Goal: Information Seeking & Learning: Understand process/instructions

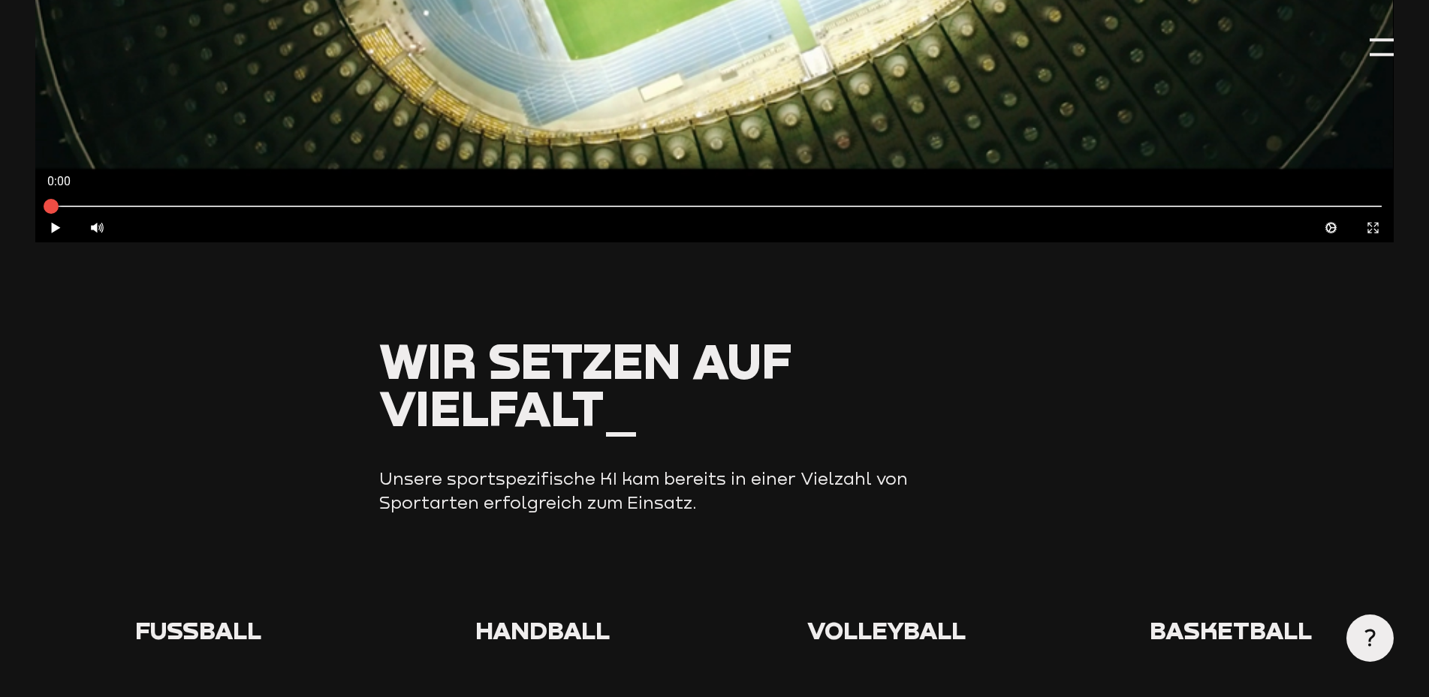
scroll to position [1051, 0]
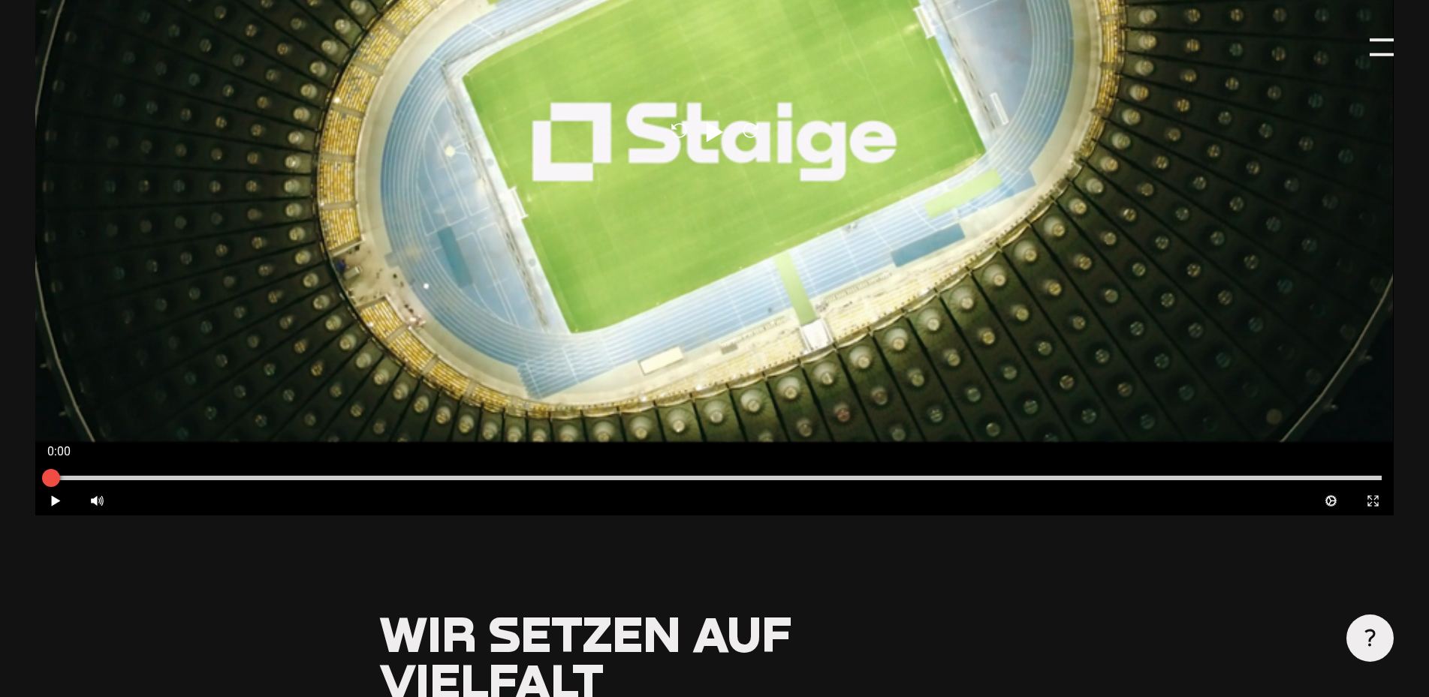
click at [54, 497] on div at bounding box center [51, 478] width 38 height 38
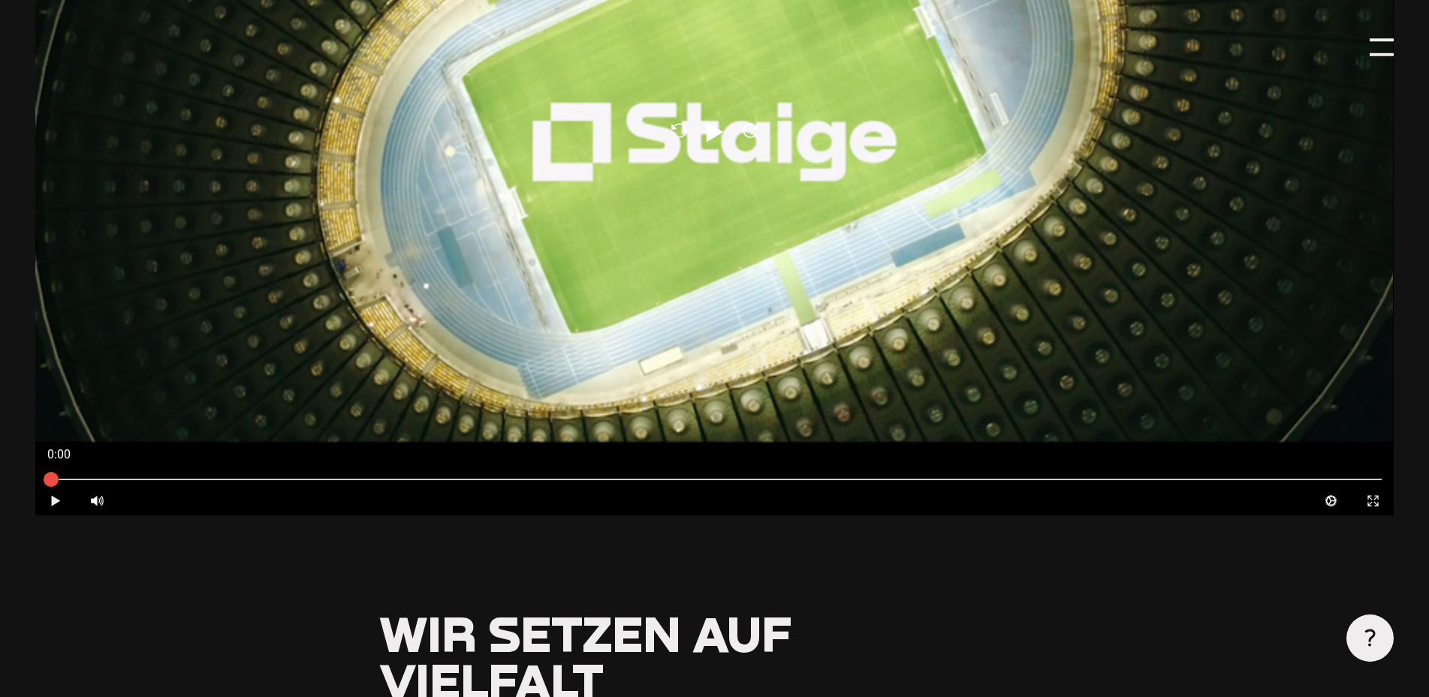
click at [52, 504] on icon at bounding box center [56, 500] width 9 height 11
type input "0.8"
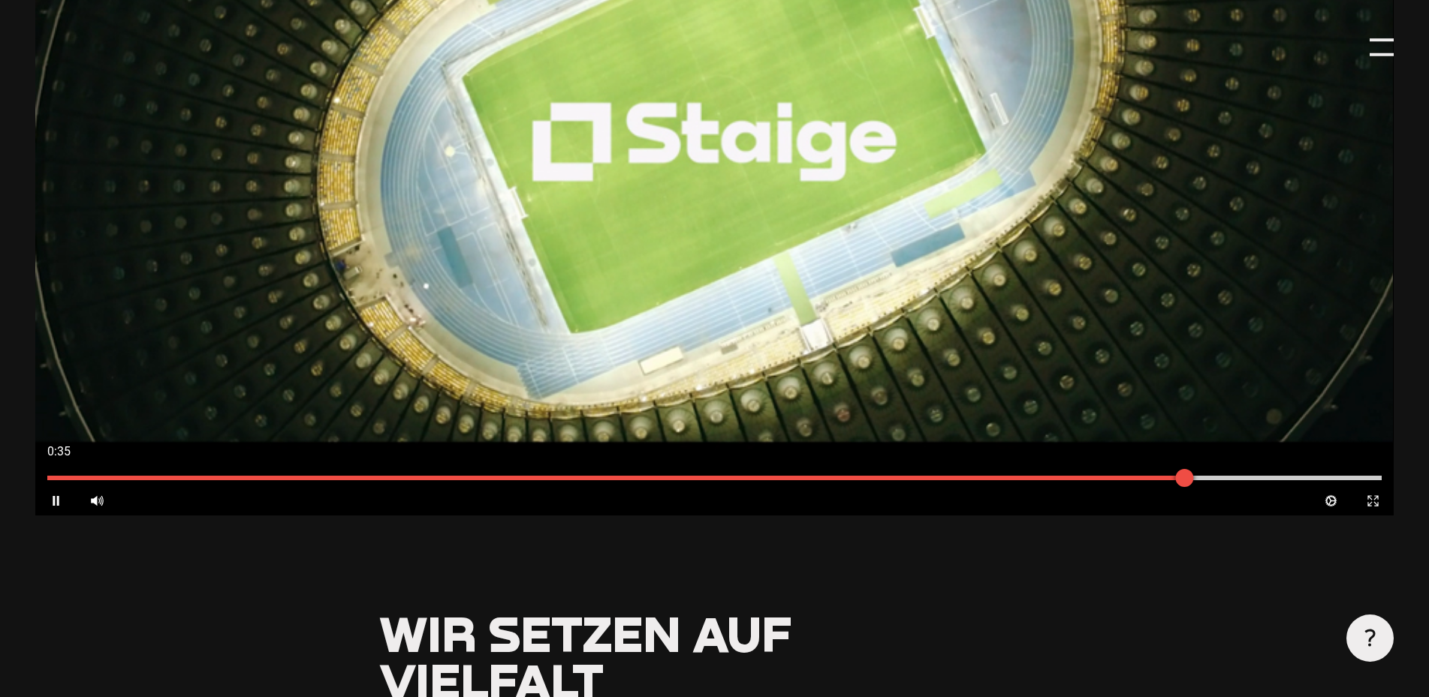
drag, startPoint x: 52, startPoint y: 479, endPoint x: 1185, endPoint y: 489, distance: 1133.6
click at [1185, 489] on div at bounding box center [1185, 478] width 38 height 38
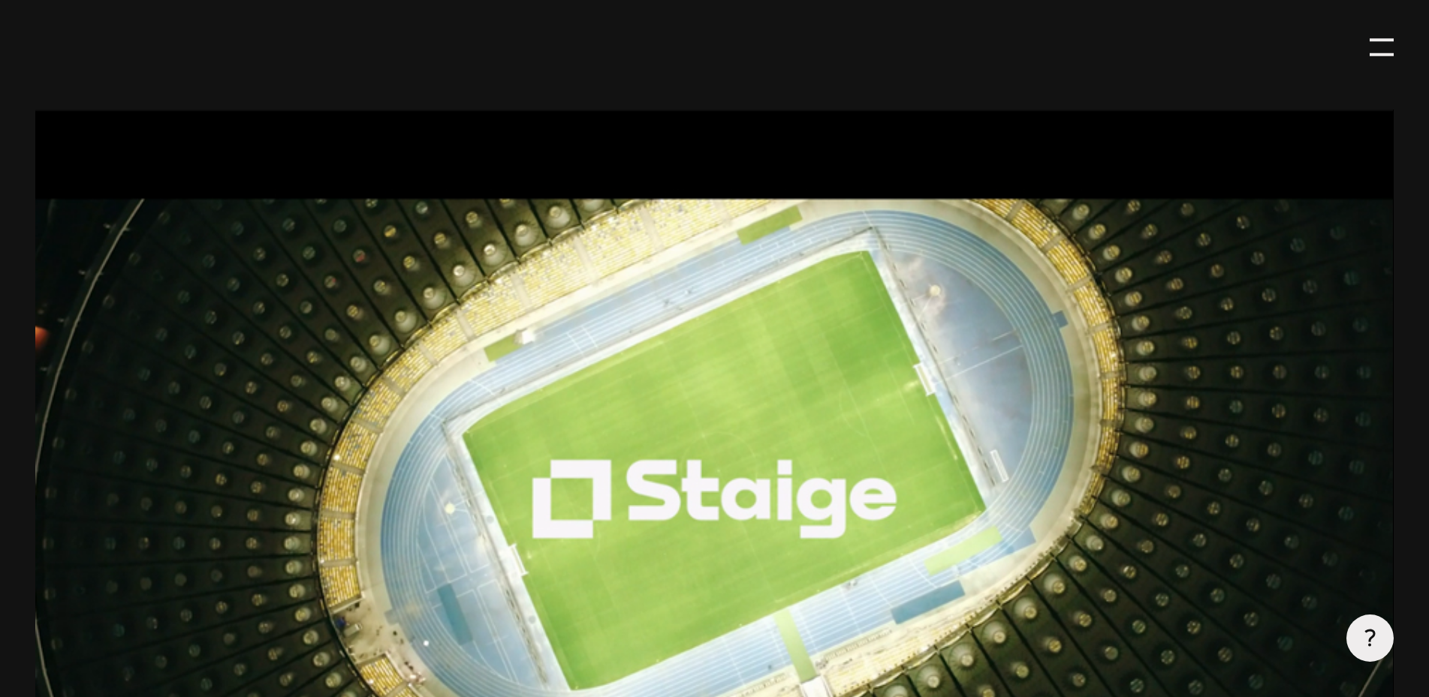
scroll to position [901, 0]
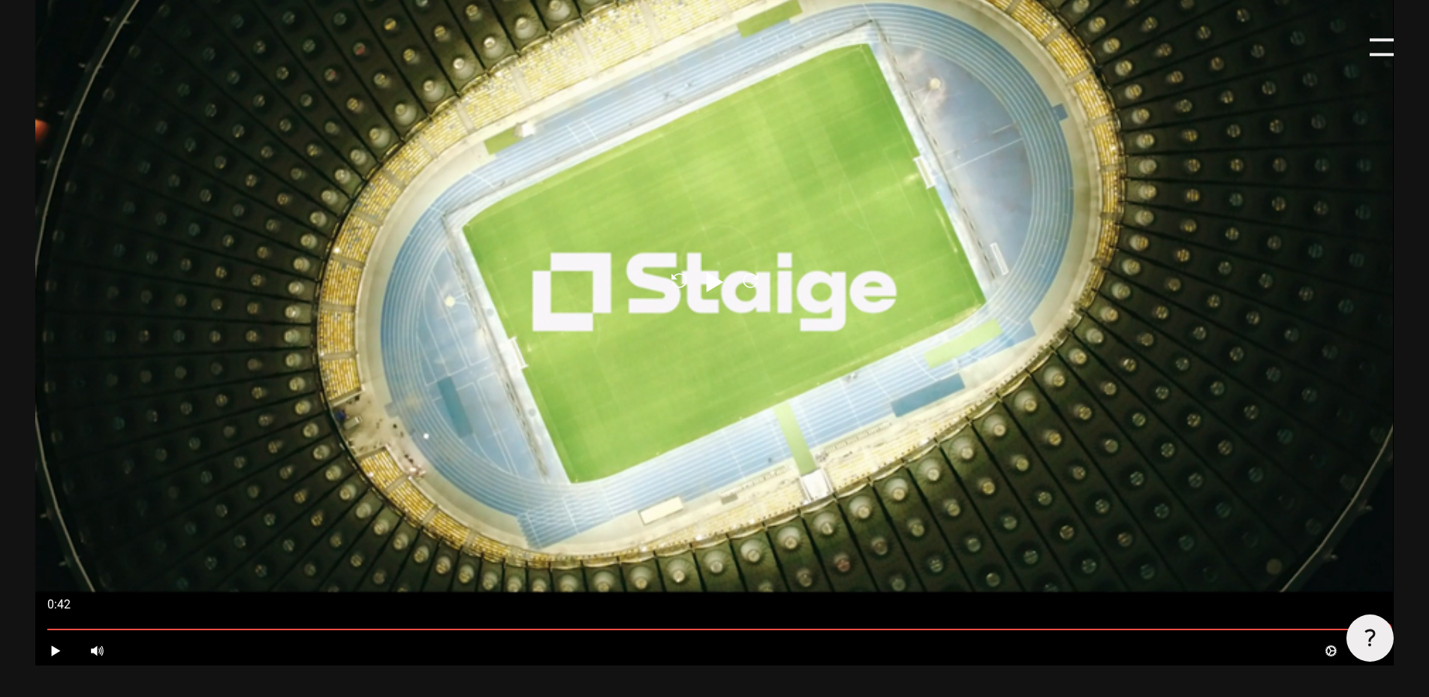
drag, startPoint x: 1281, startPoint y: 630, endPoint x: 467, endPoint y: 620, distance: 814.6
click at [476, 619] on div "0:42 Play Volume High Cog Expand Medien Close" at bounding box center [713, 626] width 1357 height 79
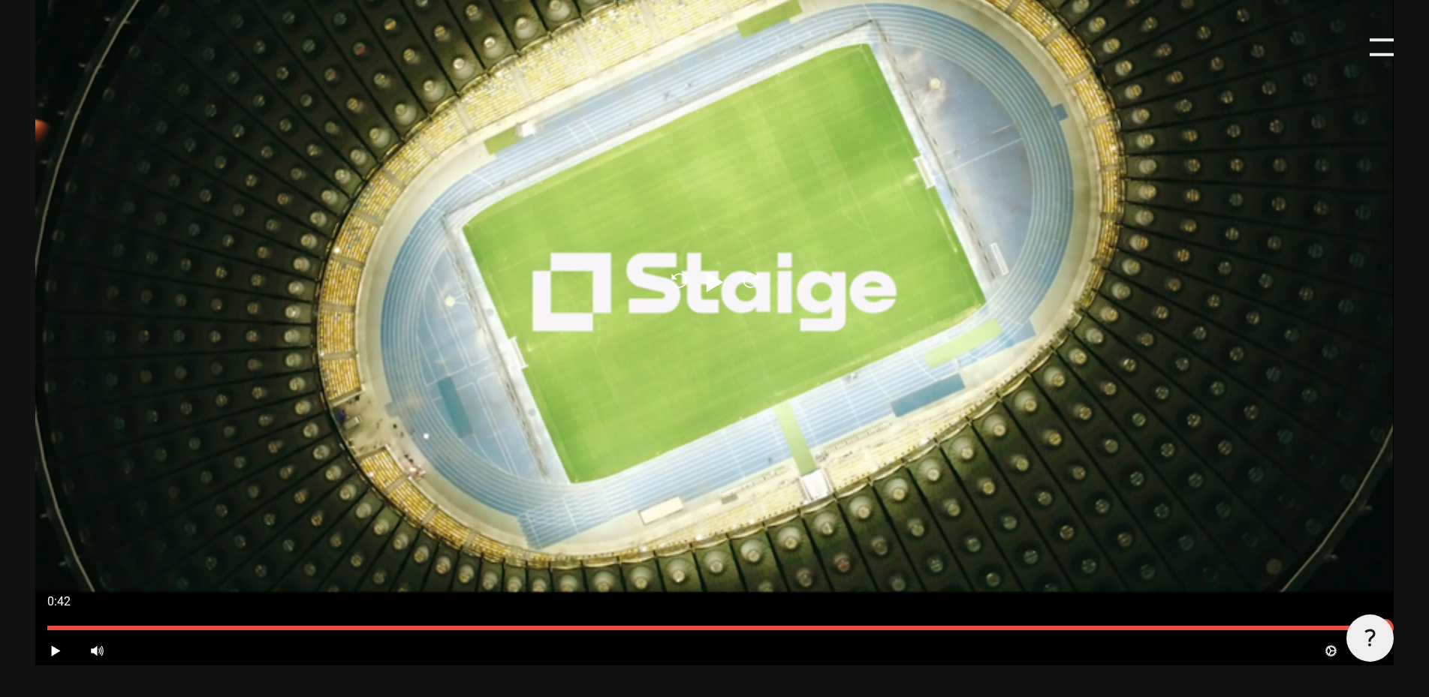
click at [443, 631] on div at bounding box center [713, 628] width 1333 height 5
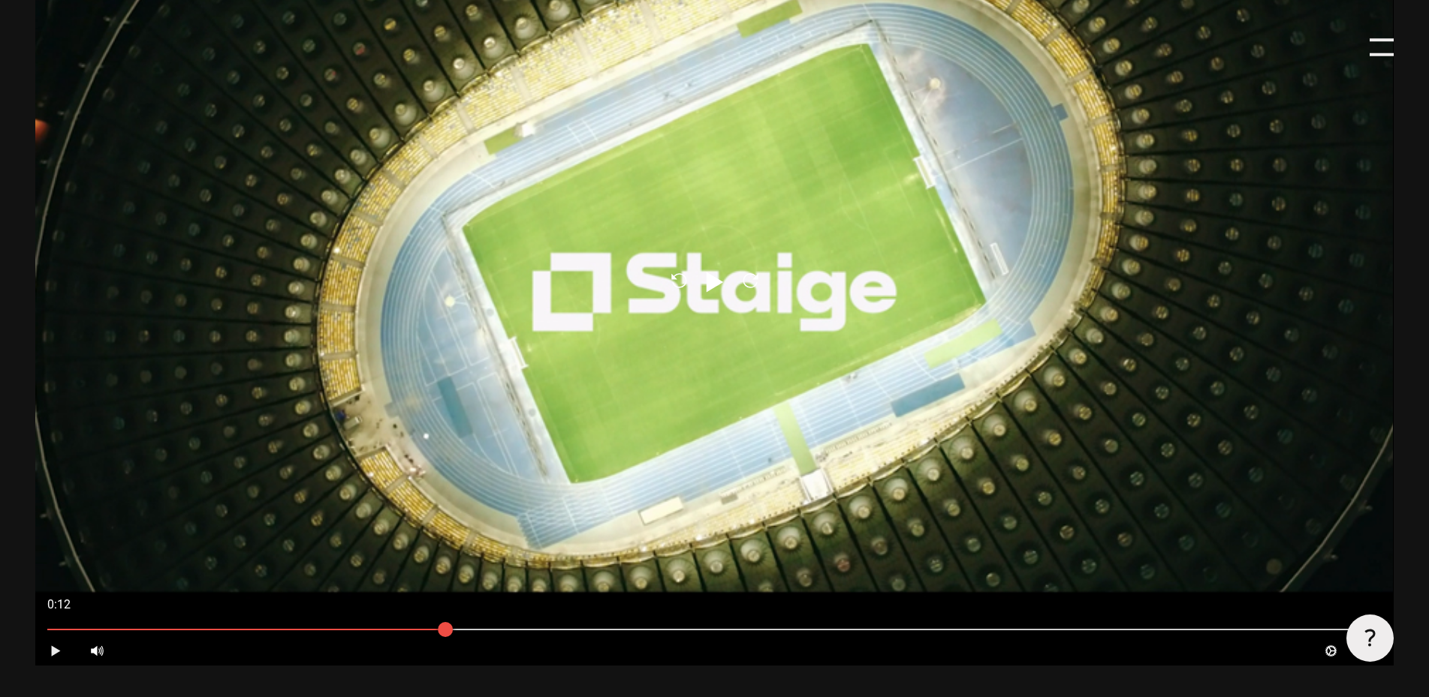
click at [51, 656] on icon "Play" at bounding box center [56, 651] width 14 height 14
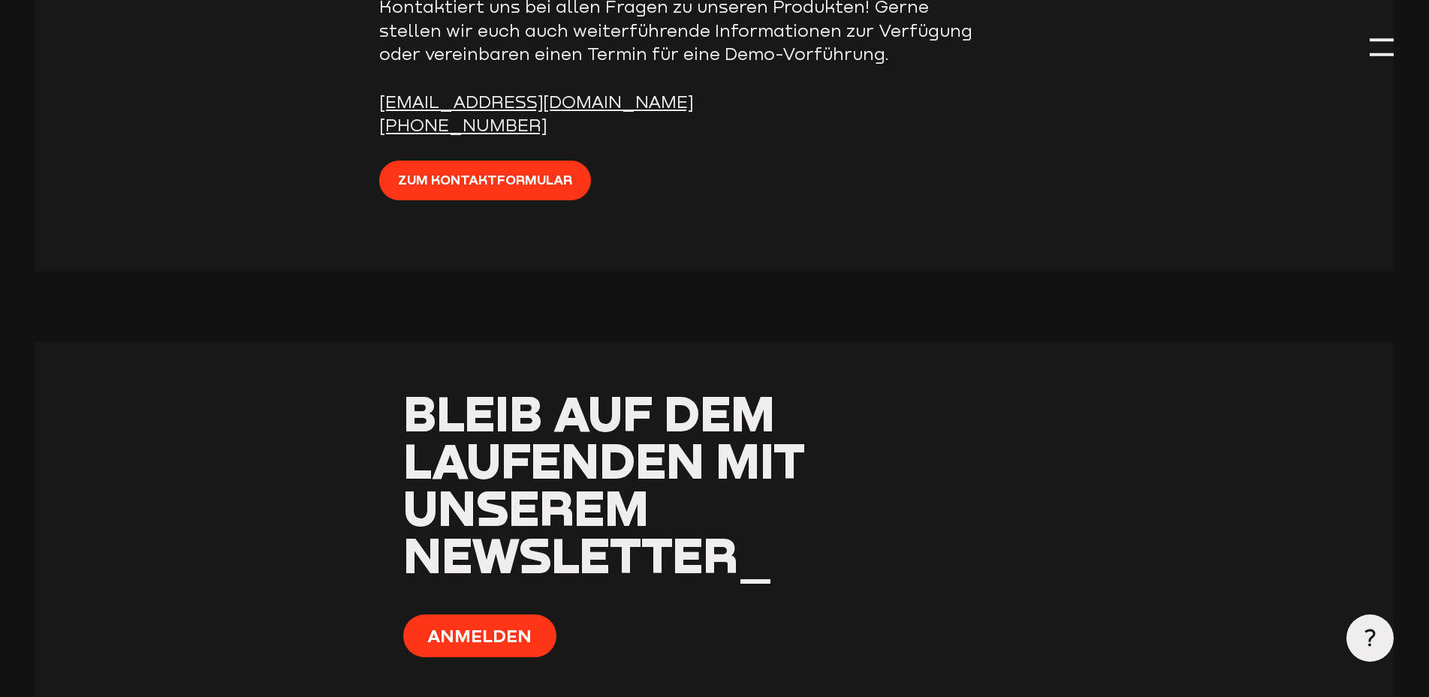
scroll to position [6102, 0]
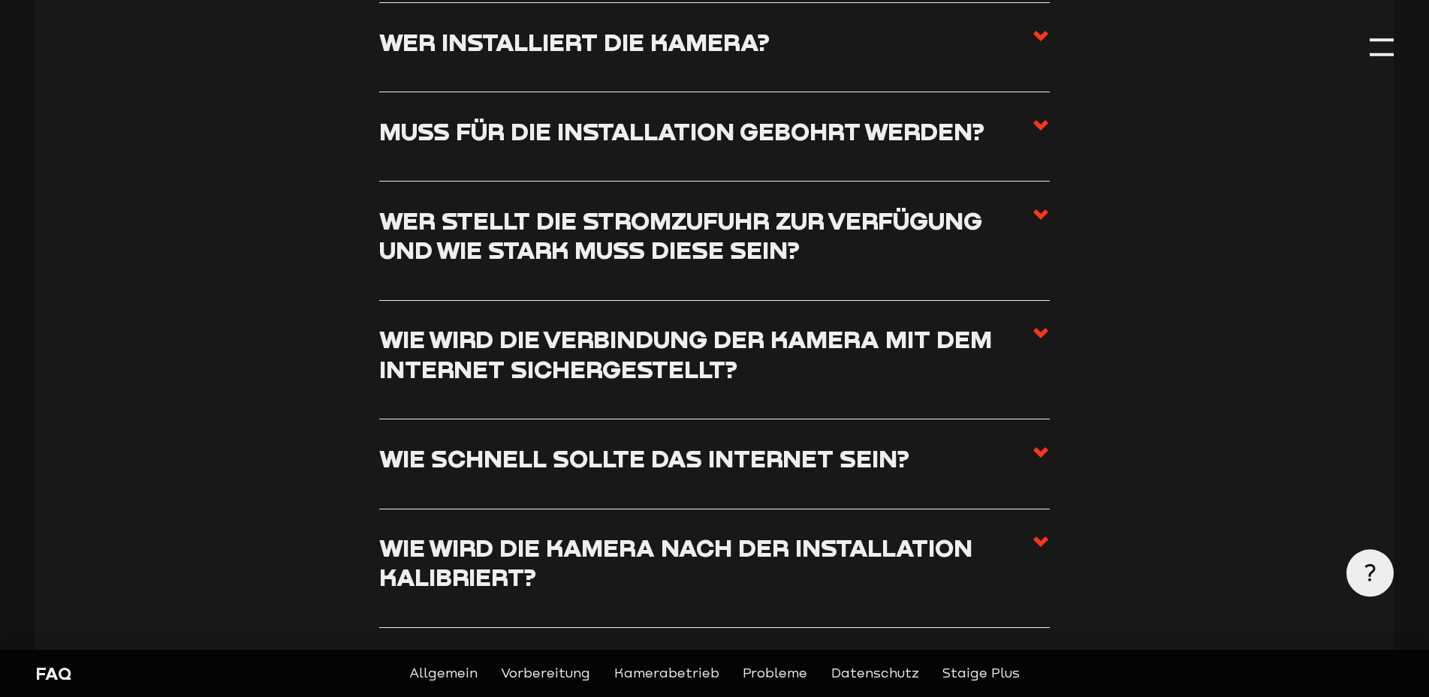
scroll to position [1351, 0]
click at [1038, 336] on use at bounding box center [1040, 332] width 15 height 11
click at [0, 0] on input "Wie wird die Verbindung der Kamera mit dem Internet sichergestellt?" at bounding box center [0, 0] width 0 height 0
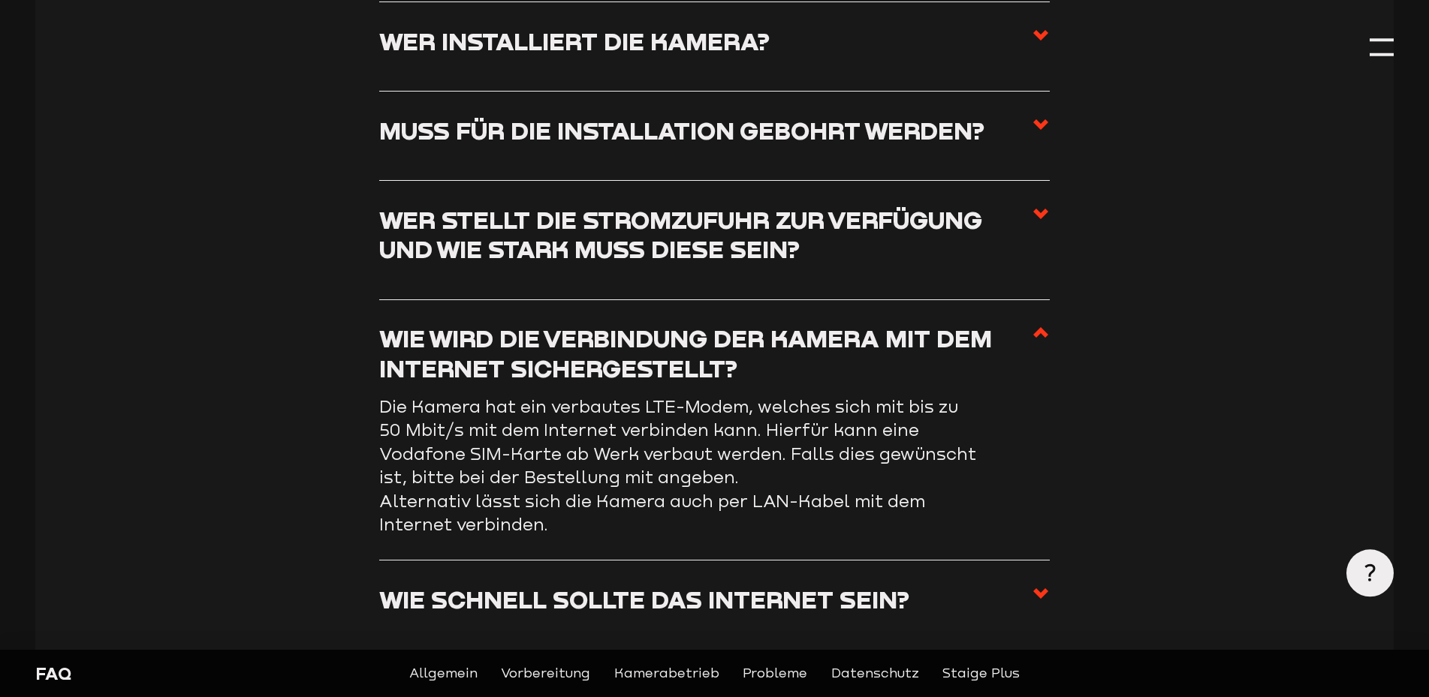
scroll to position [0, 0]
click at [1038, 336] on use at bounding box center [1040, 332] width 15 height 11
click at [0, 0] on input "Wie wird die Verbindung der Kamera mit dem Internet sichergestellt?" at bounding box center [0, 0] width 0 height 0
click at [1038, 338] on use at bounding box center [1040, 332] width 15 height 11
click at [0, 0] on input "Wie wird die Verbindung der Kamera mit dem Internet sichergestellt?" at bounding box center [0, 0] width 0 height 0
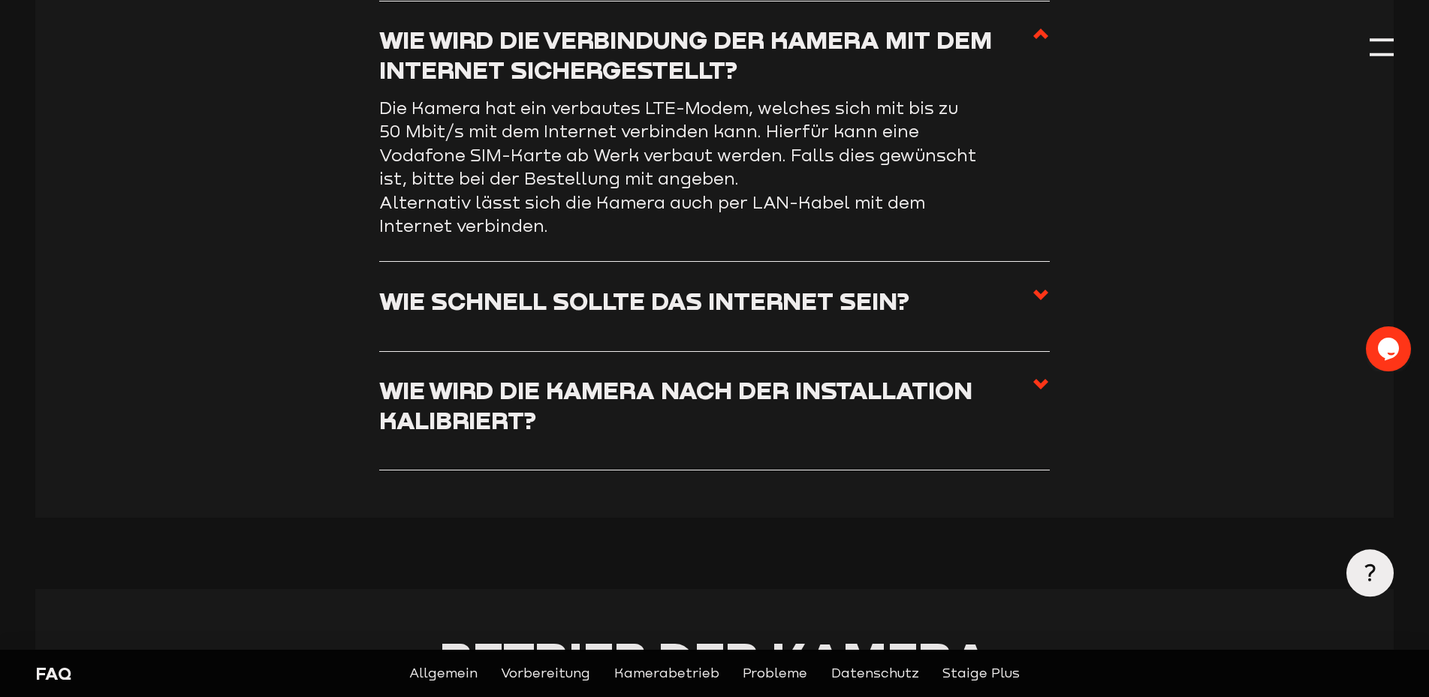
scroll to position [1652, 0]
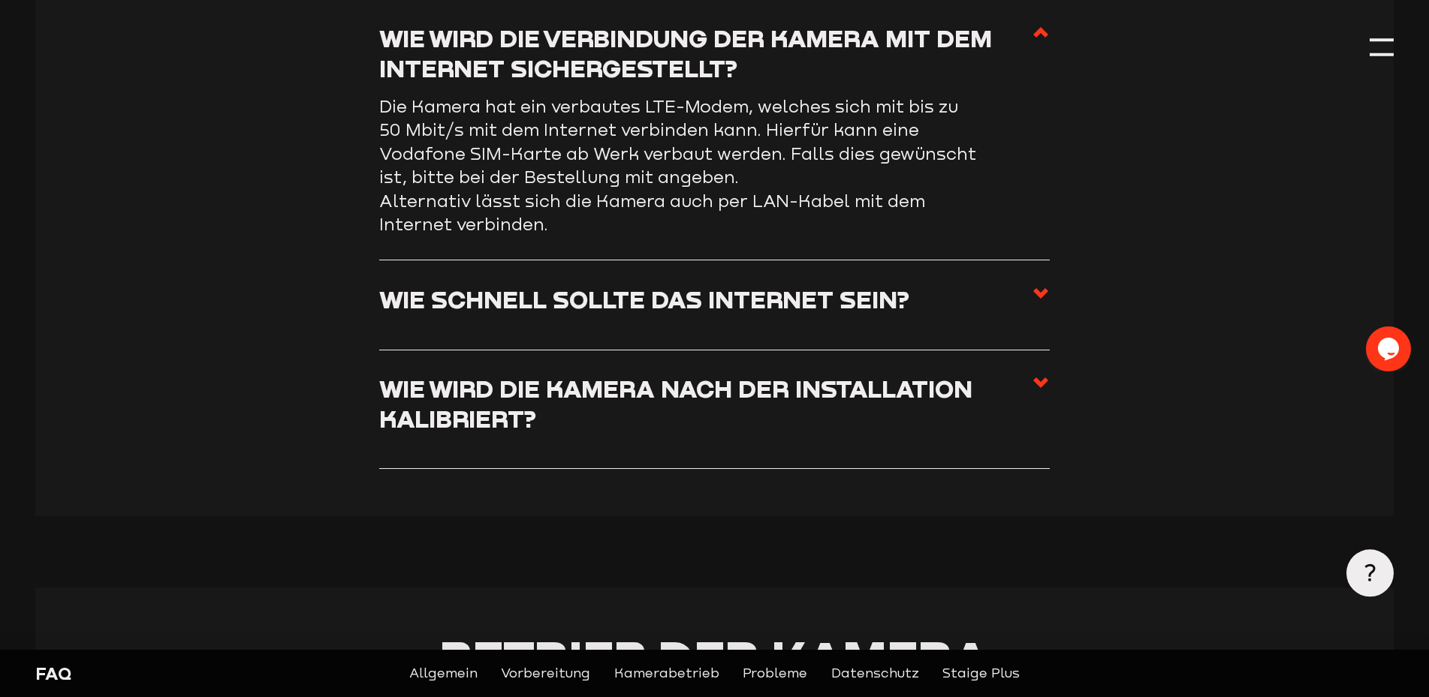
click at [1034, 384] on icon at bounding box center [1040, 383] width 18 height 18
click at [0, 0] on input "Wie wird die Kamera nach der Installation kalibriert?" at bounding box center [0, 0] width 0 height 0
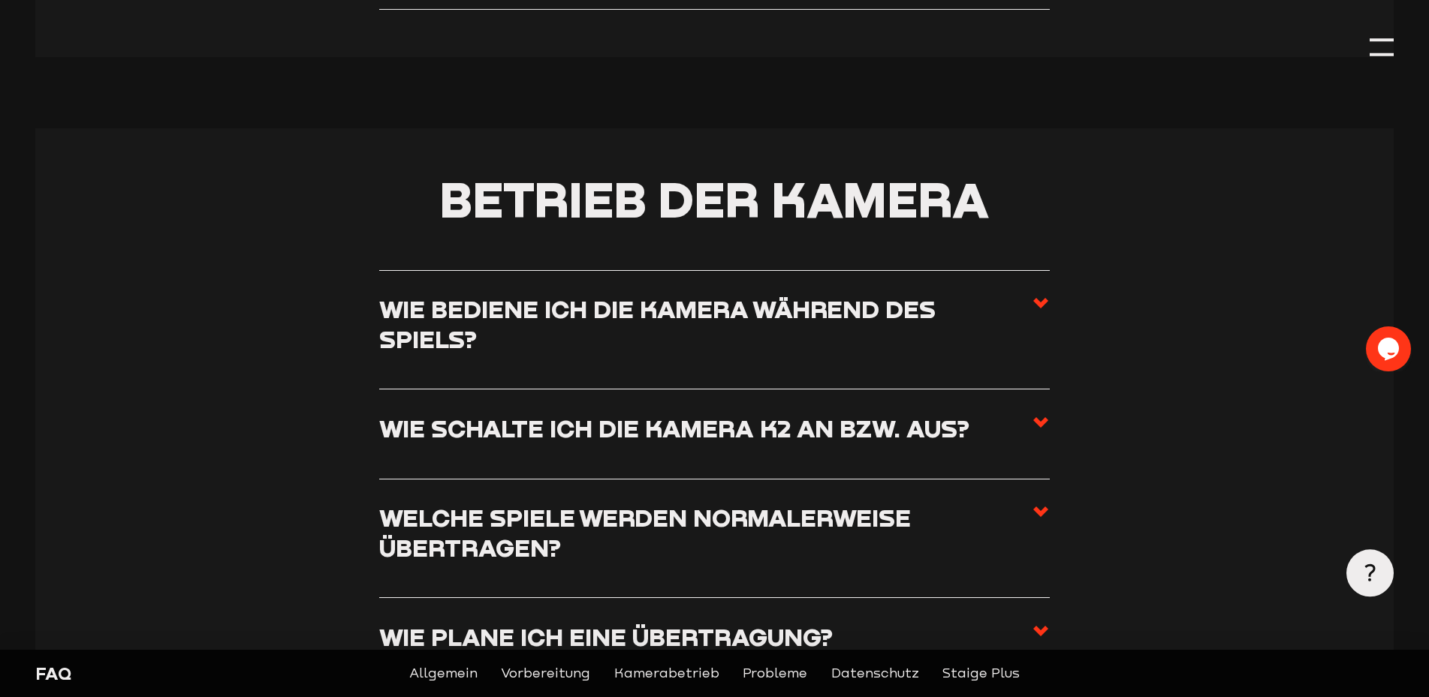
scroll to position [2177, 0]
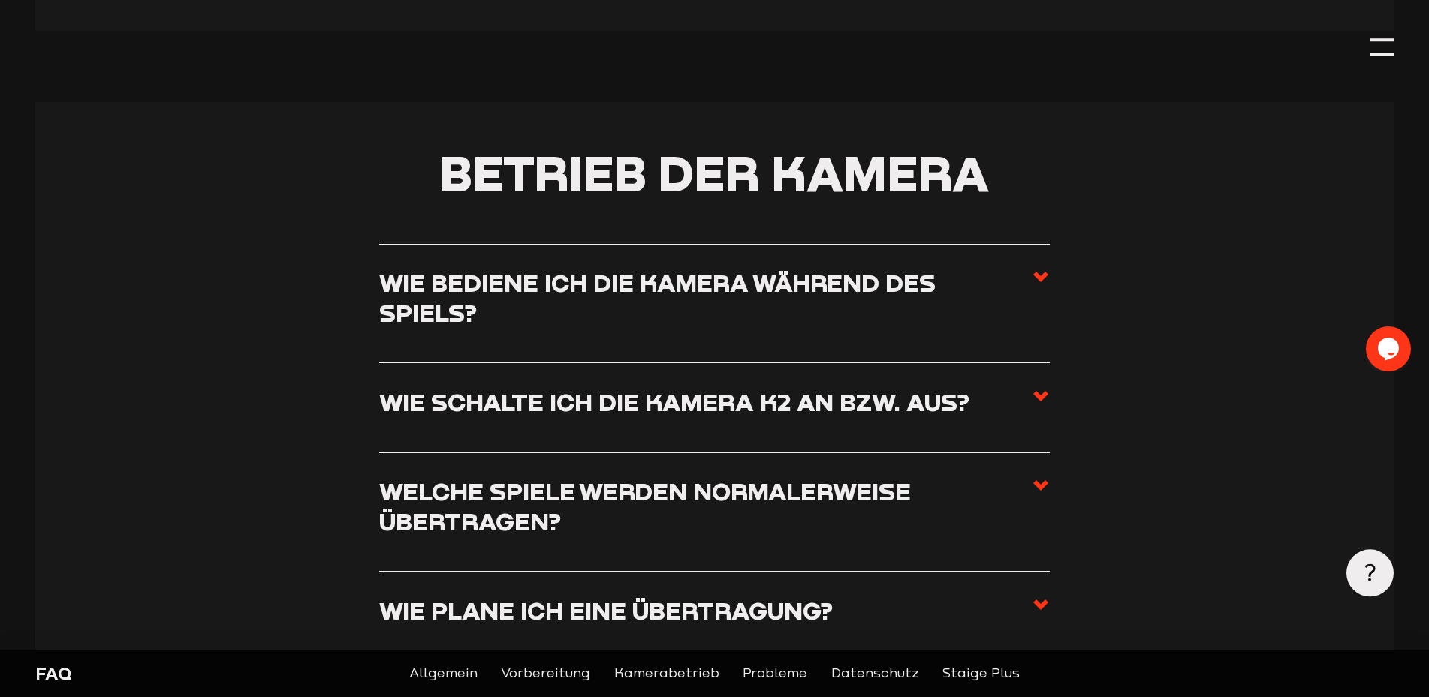
click at [1037, 279] on icon at bounding box center [1040, 277] width 18 height 18
click at [0, 0] on input "Wie bediene ich die Kamera während des Spiels?" at bounding box center [0, 0] width 0 height 0
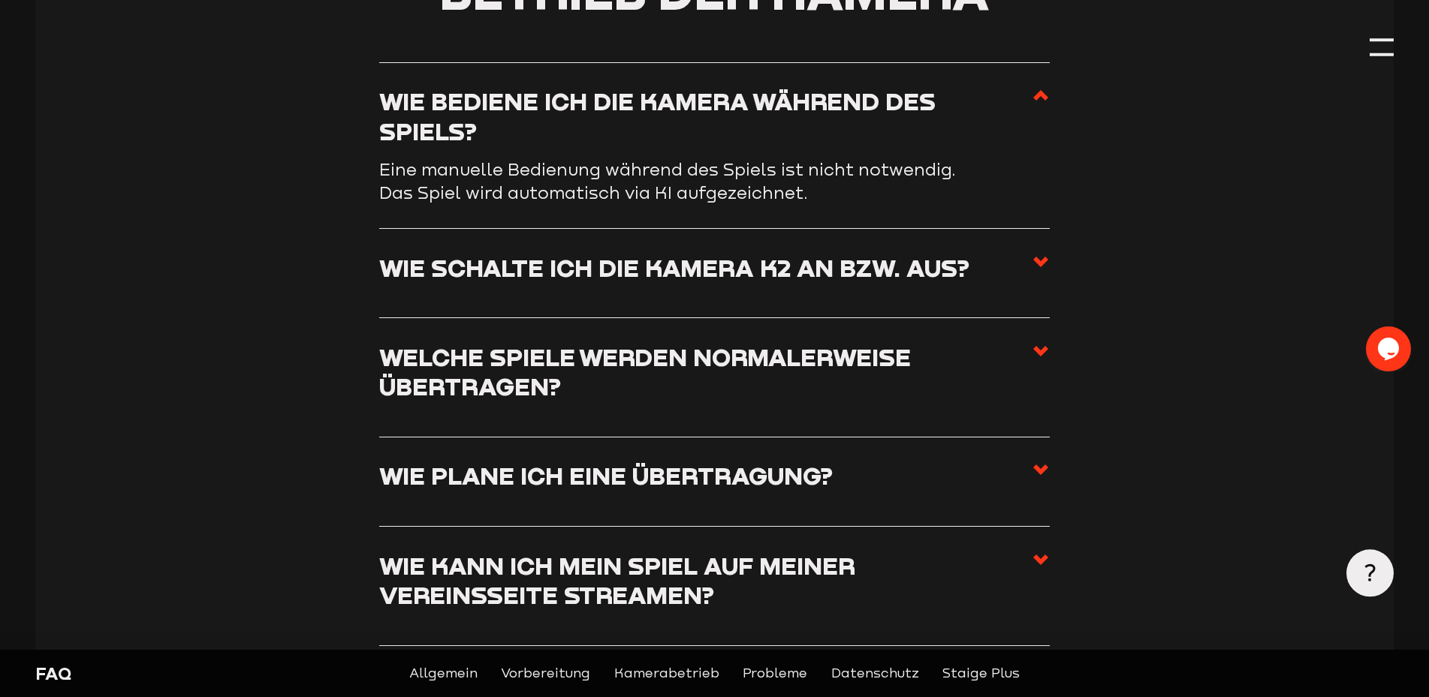
click at [1043, 267] on use at bounding box center [1040, 262] width 15 height 11
click at [0, 0] on input "Wie schalte ich die Kamera K2 an bzw. aus?" at bounding box center [0, 0] width 0 height 0
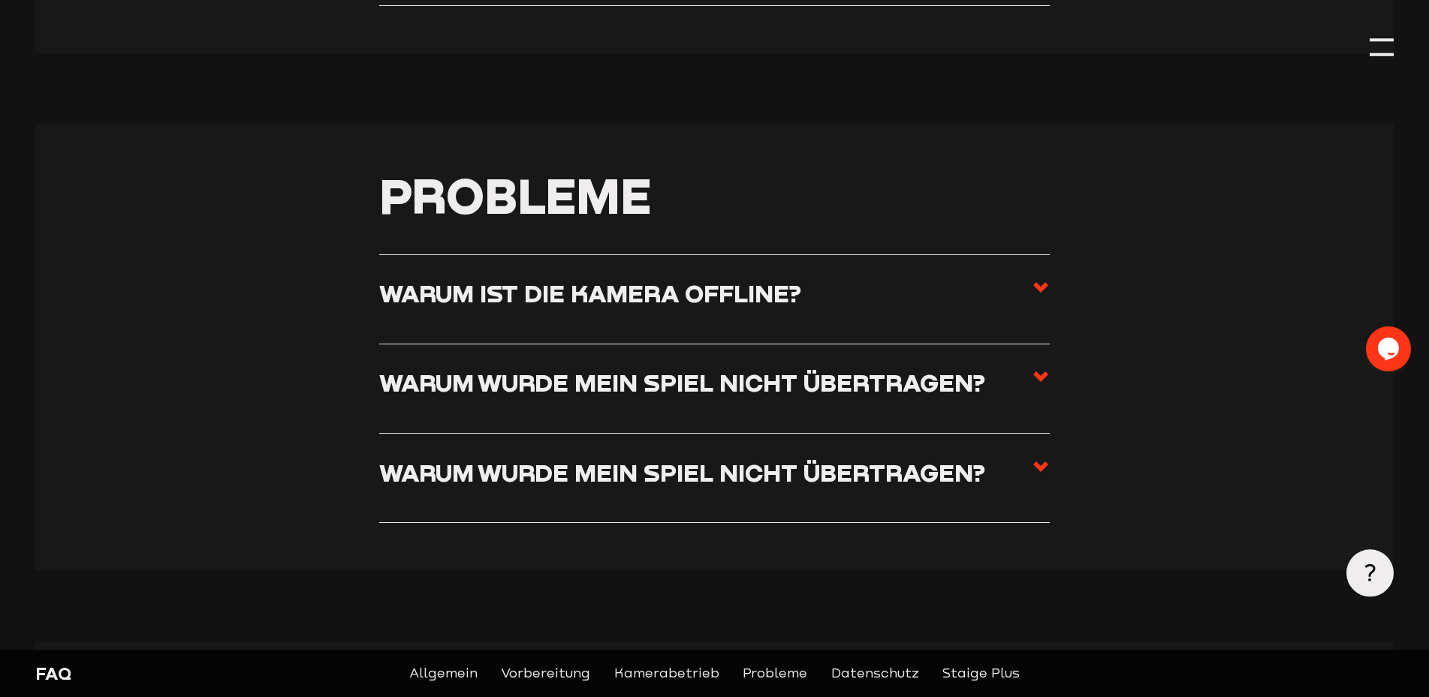
scroll to position [3378, 0]
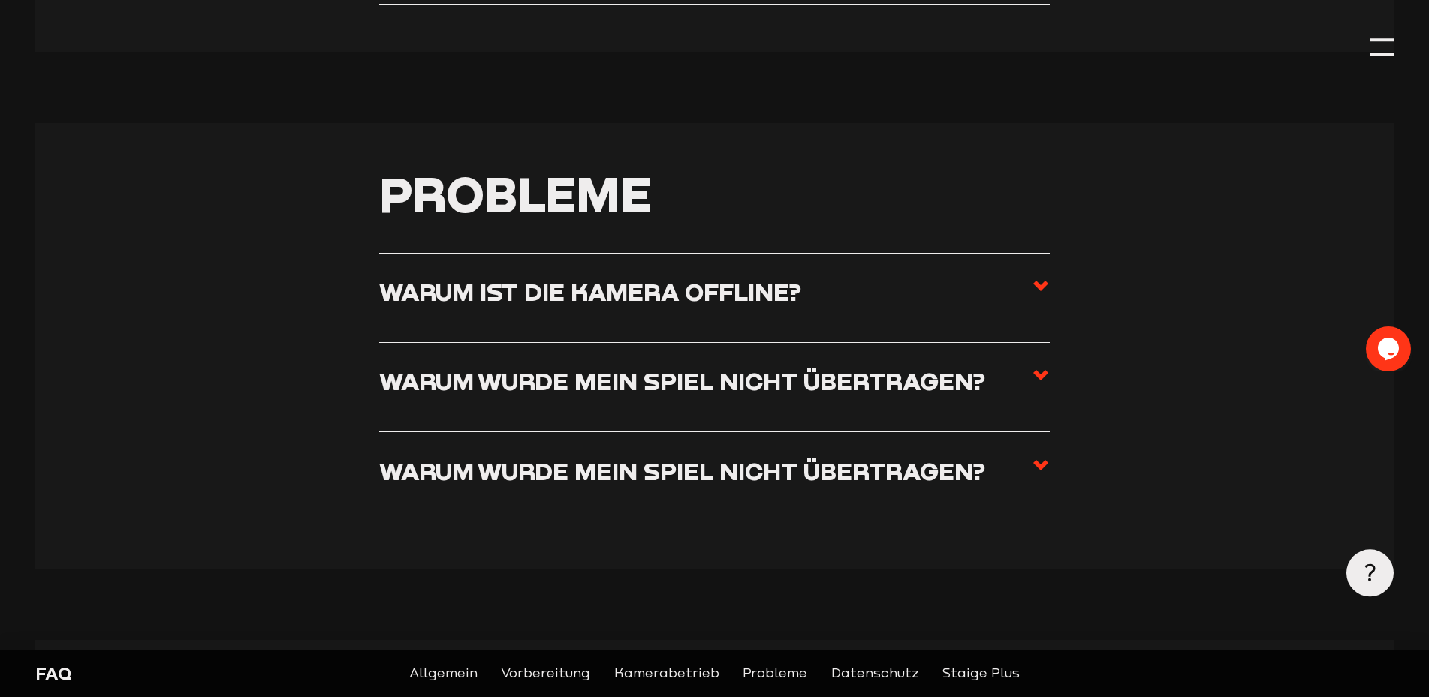
click at [1037, 292] on icon at bounding box center [1040, 286] width 18 height 18
click at [0, 0] on input "Warum ist die Kamera offline?" at bounding box center [0, 0] width 0 height 0
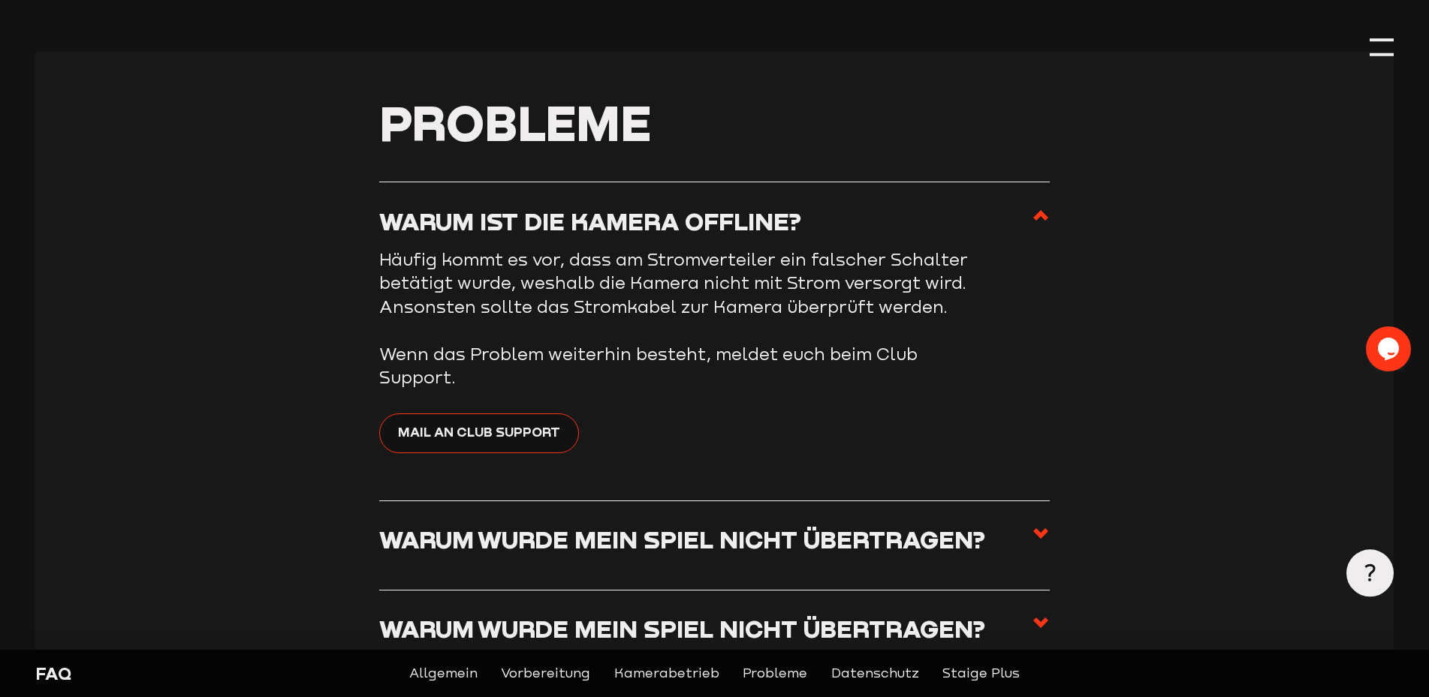
scroll to position [3307, 0]
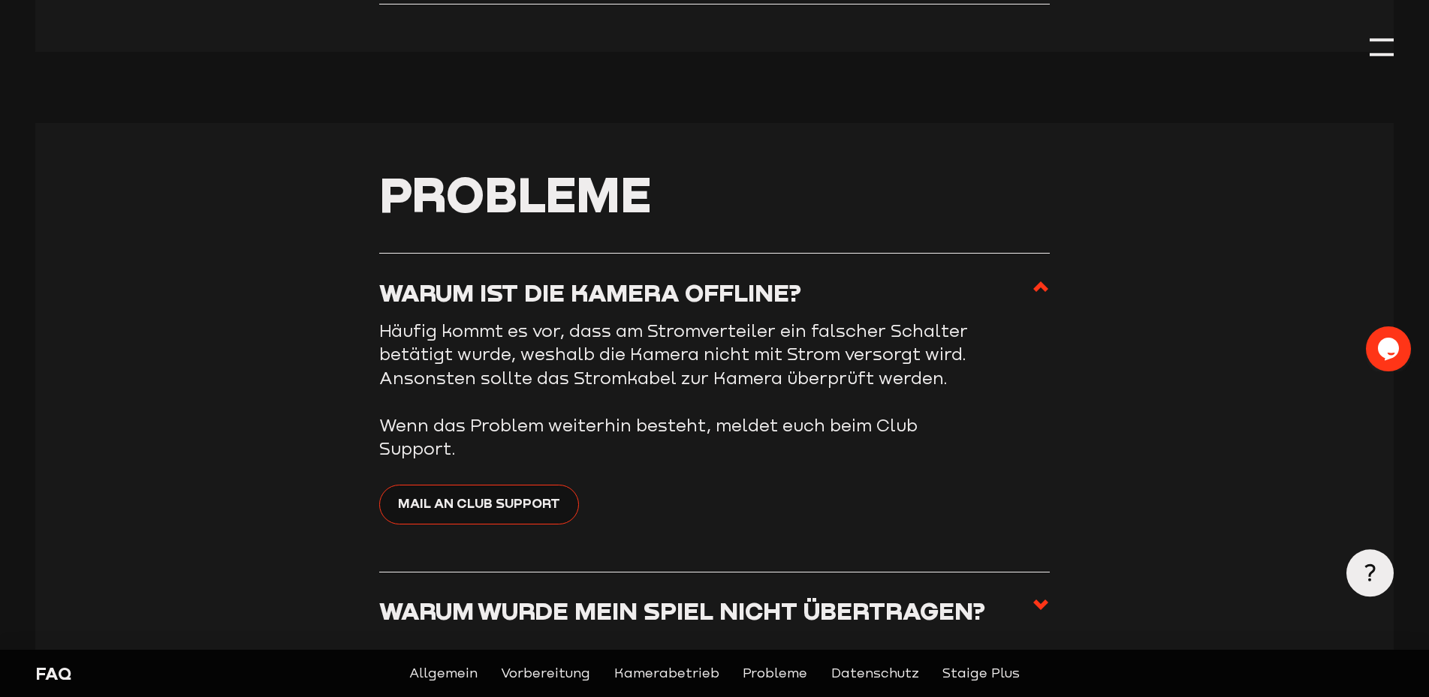
click at [1037, 292] on icon at bounding box center [1040, 287] width 18 height 18
click at [0, 0] on input "Warum ist die Kamera offline?" at bounding box center [0, 0] width 0 height 0
click at [1042, 292] on use at bounding box center [1040, 287] width 15 height 11
click at [0, 0] on input "Warum ist die Kamera offline?" at bounding box center [0, 0] width 0 height 0
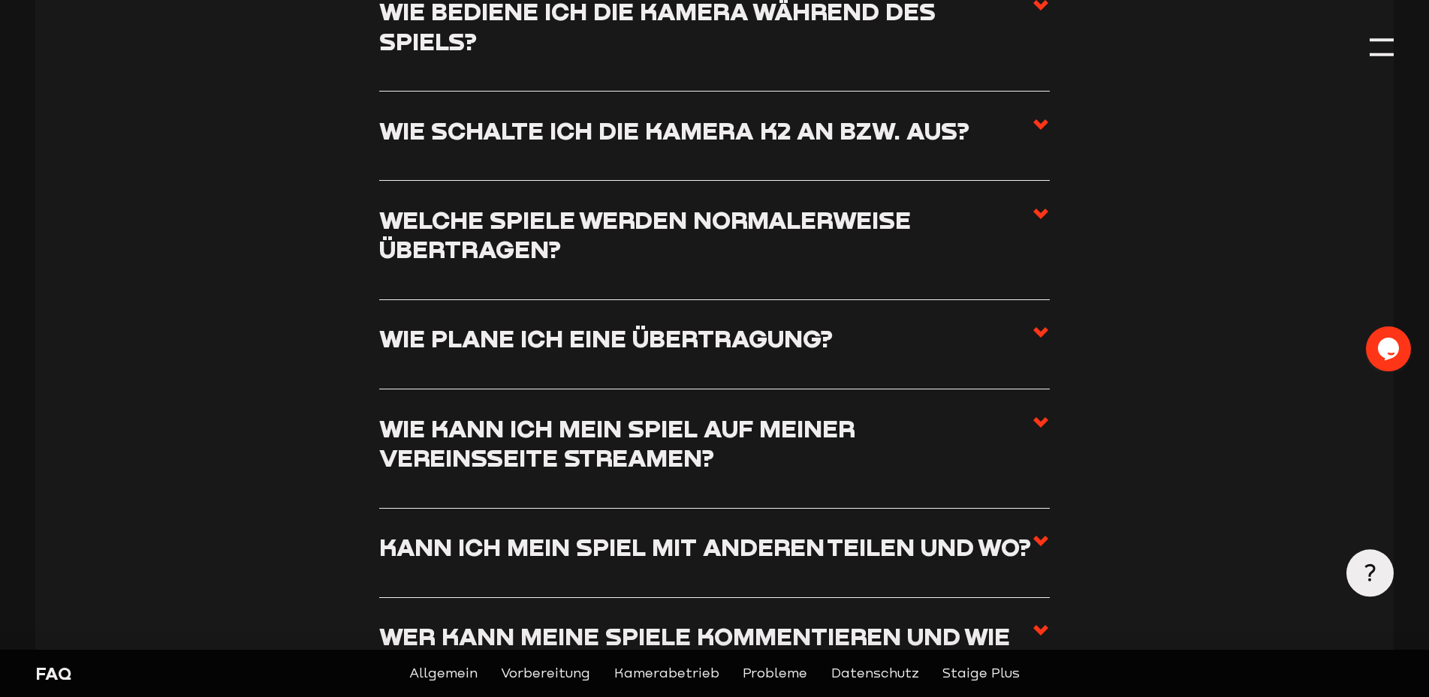
scroll to position [2256, 0]
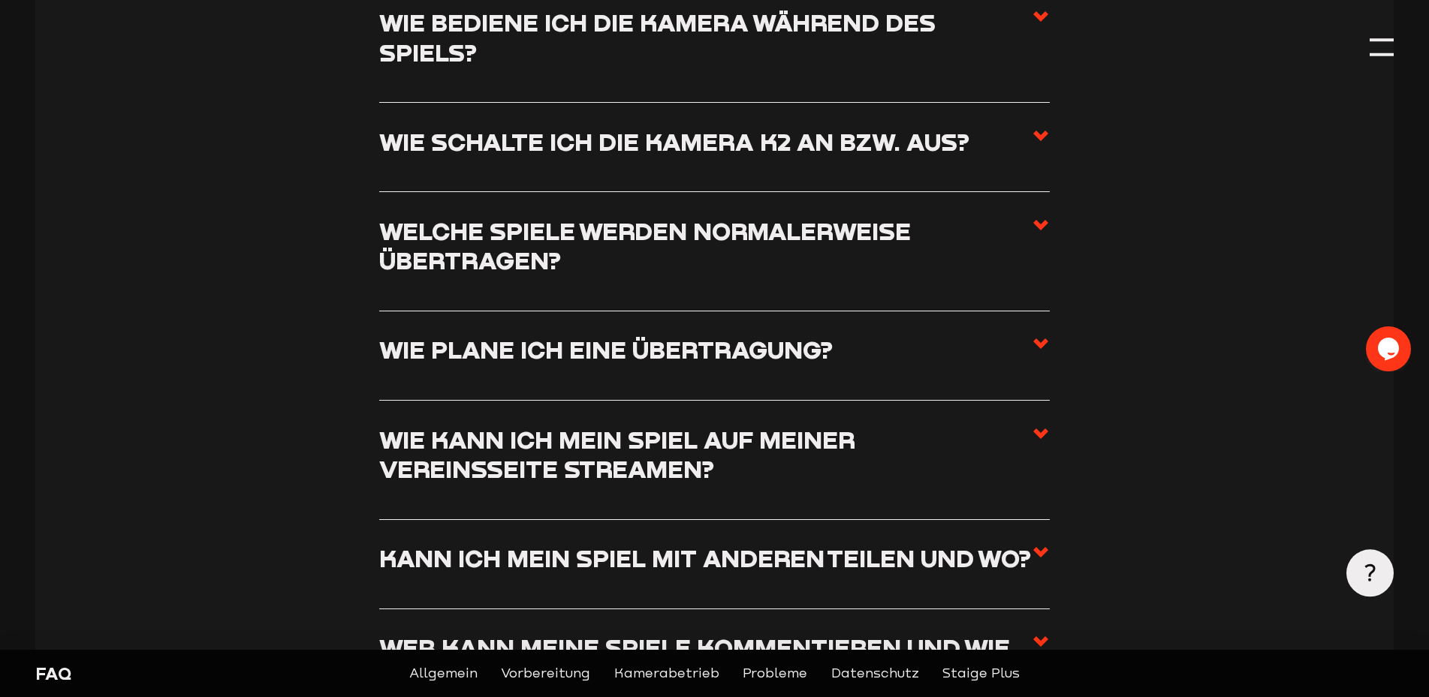
click at [1042, 349] on use at bounding box center [1040, 344] width 15 height 11
click at [0, 0] on input "Wie plane ich eine Übertragung?" at bounding box center [0, 0] width 0 height 0
